Goal: Task Accomplishment & Management: Manage account settings

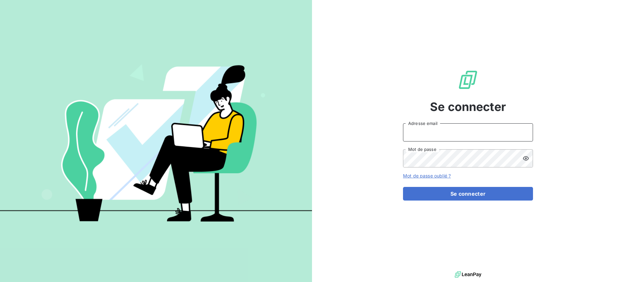
click at [466, 132] on input "Adresse email" at bounding box center [468, 132] width 130 height 18
type input "[PERSON_NAME][EMAIL_ADDRESS][DOMAIN_NAME]"
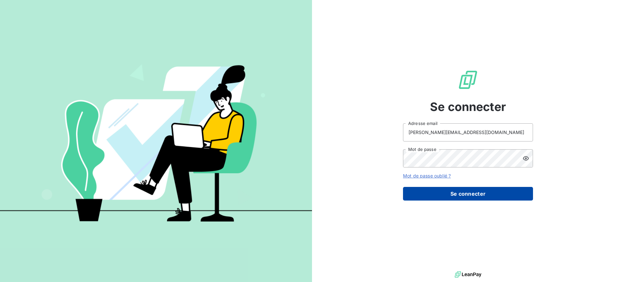
click at [468, 197] on button "Se connecter" at bounding box center [468, 194] width 130 height 14
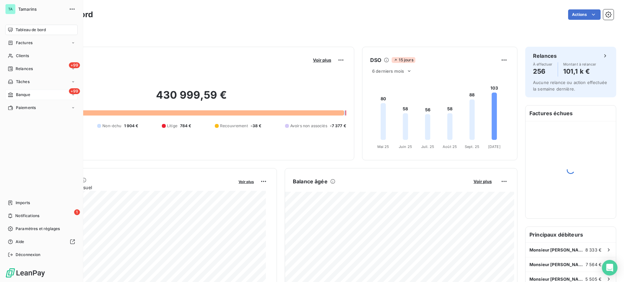
click at [24, 95] on span "Banque" at bounding box center [23, 95] width 14 height 6
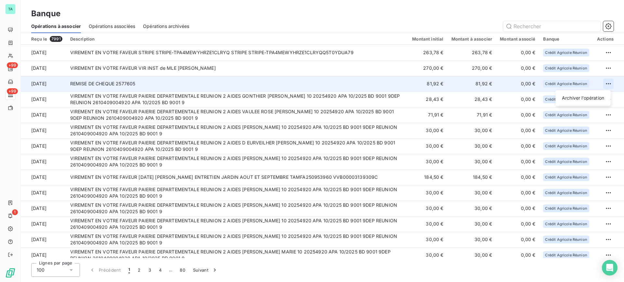
click at [605, 84] on html "TA +99 +99 1 Banque Opérations à associer Opérations associées Opérations archi…" at bounding box center [312, 141] width 624 height 282
click at [571, 100] on div "Archiver l’opération" at bounding box center [583, 98] width 50 height 10
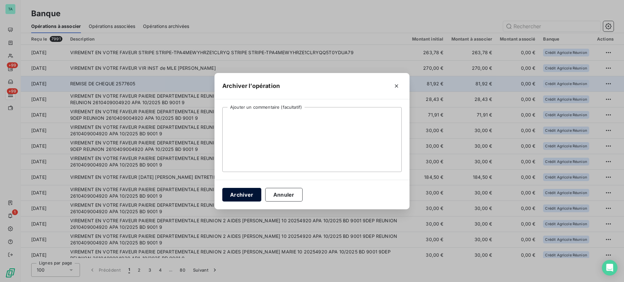
click at [244, 197] on button "Archiver" at bounding box center [241, 195] width 39 height 14
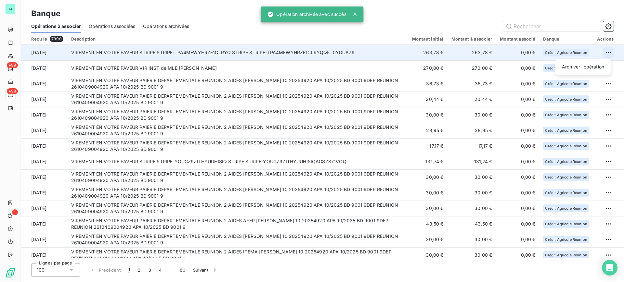
click at [608, 52] on html "TA +99 +99 1 Banque Opérations à associer Opérations associées Opérations archi…" at bounding box center [312, 141] width 624 height 282
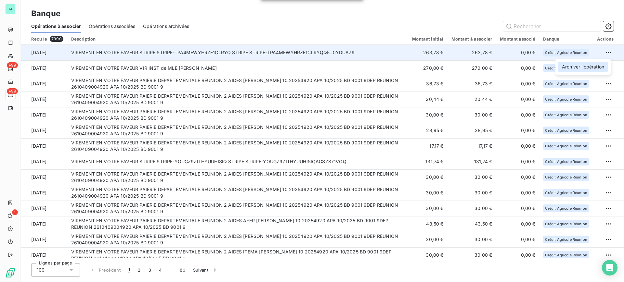
click at [580, 68] on div "Archiver l’opération" at bounding box center [583, 67] width 50 height 10
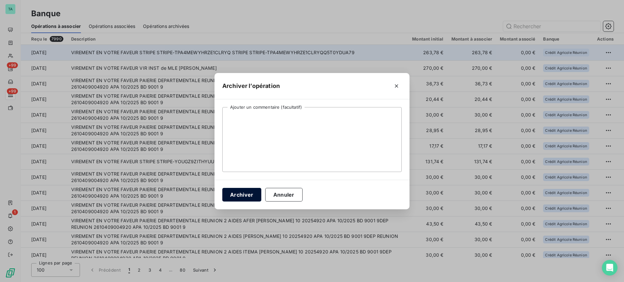
click at [240, 201] on button "Archiver" at bounding box center [241, 195] width 39 height 14
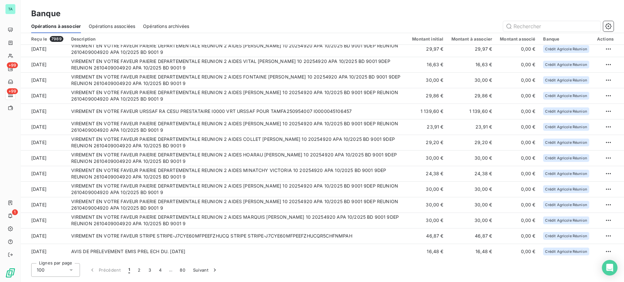
scroll to position [988, 0]
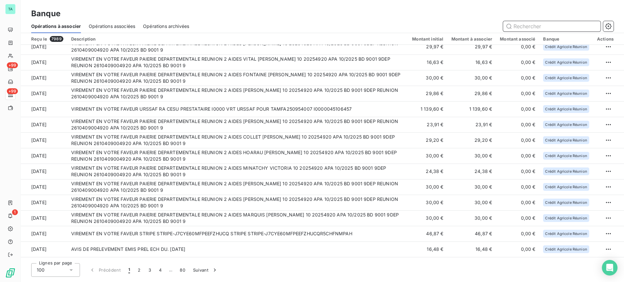
click at [520, 26] on input "text" at bounding box center [551, 26] width 97 height 10
click at [411, 10] on div "Banque" at bounding box center [322, 14] width 603 height 12
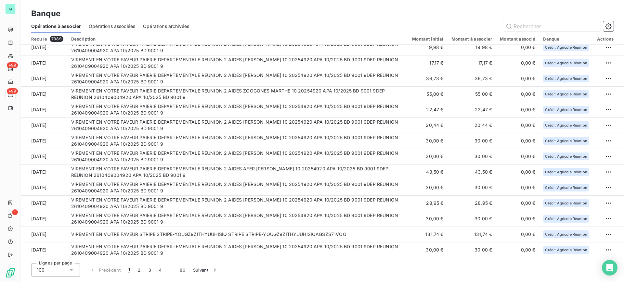
scroll to position [0, 0]
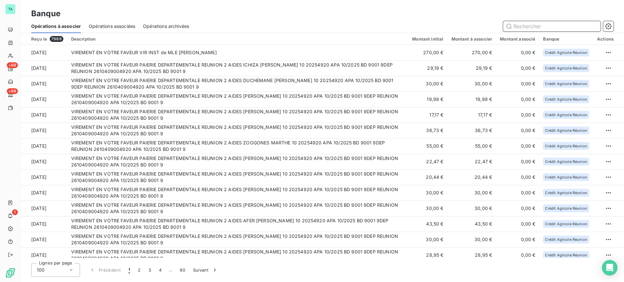
click at [564, 30] on input "text" at bounding box center [551, 26] width 97 height 10
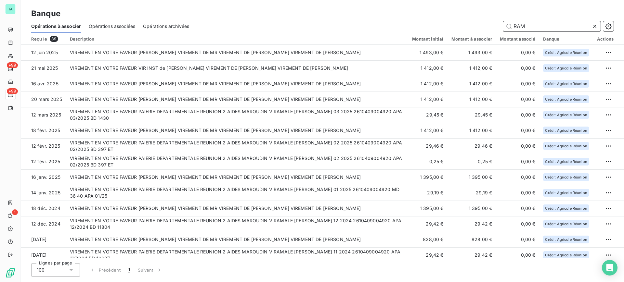
drag, startPoint x: 545, startPoint y: 28, endPoint x: 513, endPoint y: 26, distance: 31.9
click at [513, 26] on input "RAM" at bounding box center [551, 26] width 97 height 10
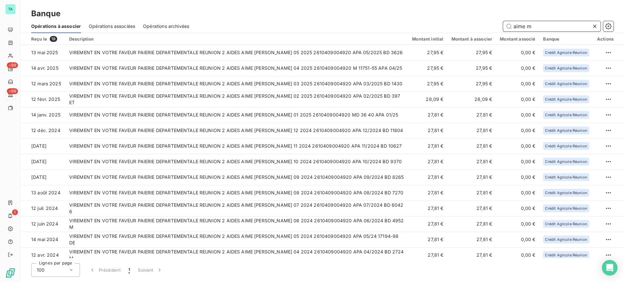
drag, startPoint x: 535, startPoint y: 27, endPoint x: 512, endPoint y: 23, distance: 23.0
click at [512, 23] on input "aime m" at bounding box center [551, 26] width 97 height 10
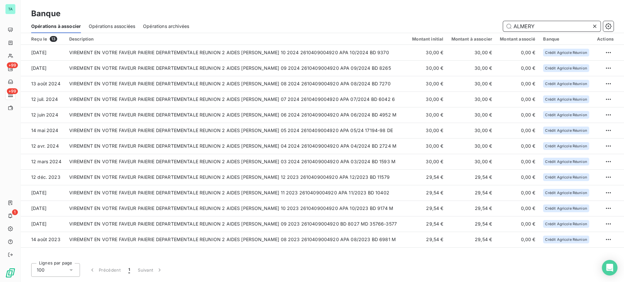
drag, startPoint x: 546, startPoint y: 27, endPoint x: 510, endPoint y: 26, distance: 35.4
click at [510, 26] on input "ALMERY" at bounding box center [551, 26] width 97 height 10
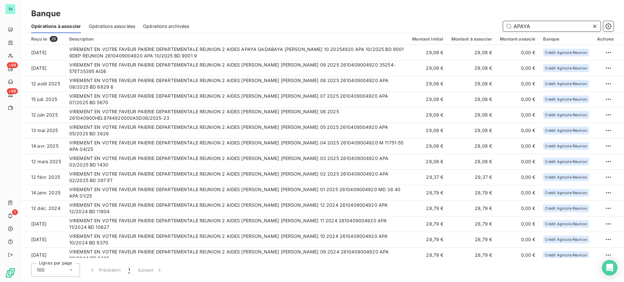
drag, startPoint x: 534, startPoint y: 25, endPoint x: 508, endPoint y: 21, distance: 25.9
click at [508, 21] on input "APAYA" at bounding box center [551, 26] width 97 height 10
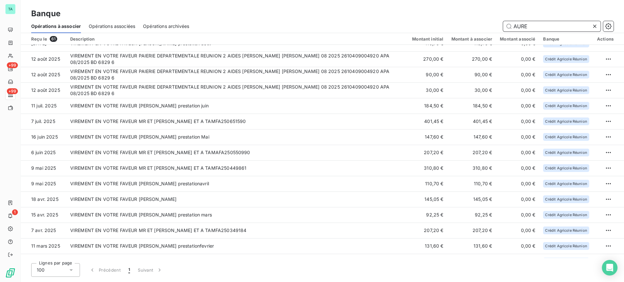
scroll to position [41, 0]
drag, startPoint x: 544, startPoint y: 24, endPoint x: 502, endPoint y: 24, distance: 41.9
click at [502, 24] on div "AURE" at bounding box center [405, 26] width 416 height 10
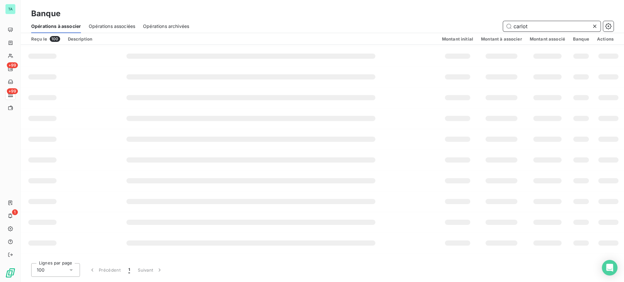
scroll to position [0, 0]
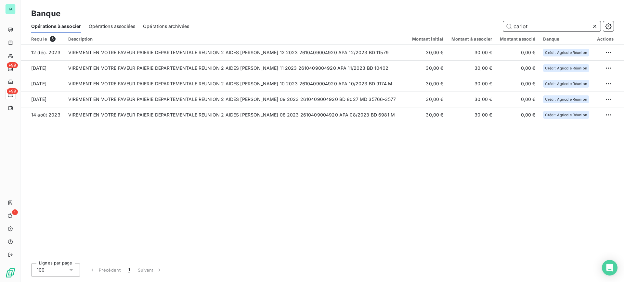
type input "carlot"
